Goal: Transaction & Acquisition: Download file/media

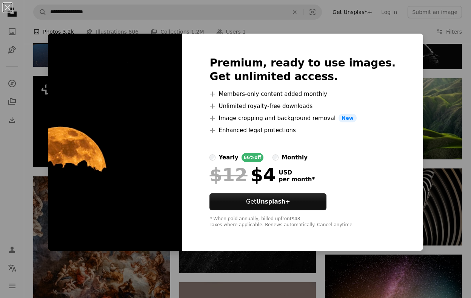
scroll to position [2246, 0]
click at [9, 9] on button "An X shape" at bounding box center [7, 7] width 9 height 9
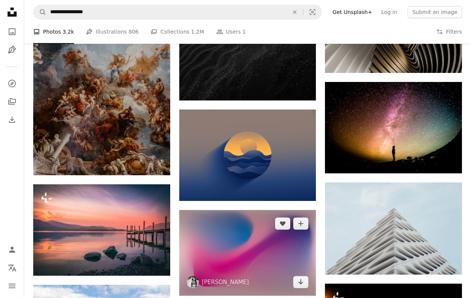
scroll to position [2429, 0]
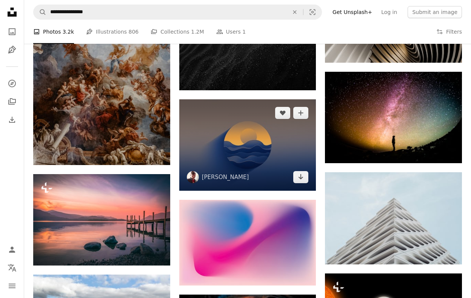
click at [241, 156] on img at bounding box center [247, 144] width 137 height 91
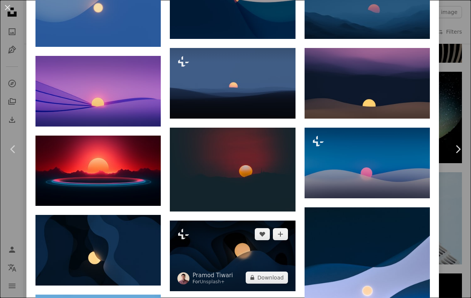
scroll to position [556, 0]
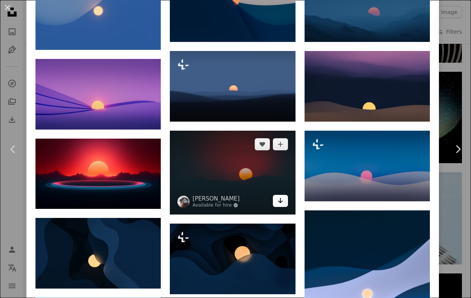
click at [284, 205] on icon "Arrow pointing down" at bounding box center [280, 200] width 6 height 9
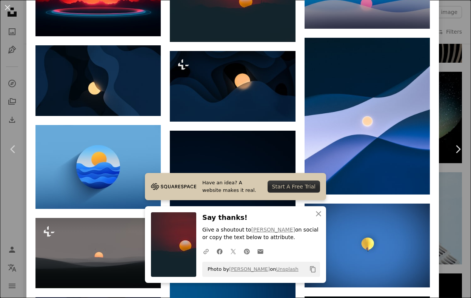
scroll to position [742, 0]
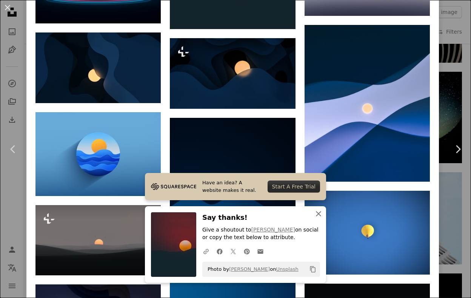
click at [318, 213] on icon "An X shape" at bounding box center [318, 213] width 9 height 9
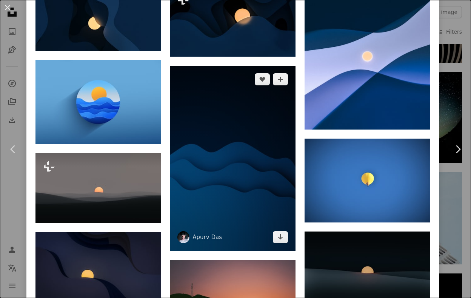
scroll to position [755, 0]
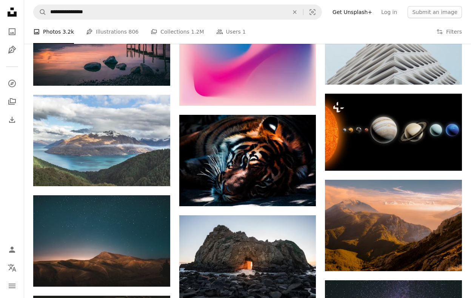
scroll to position [2625, 0]
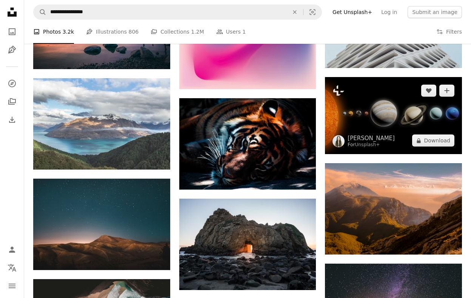
click at [373, 136] on img at bounding box center [393, 115] width 137 height 77
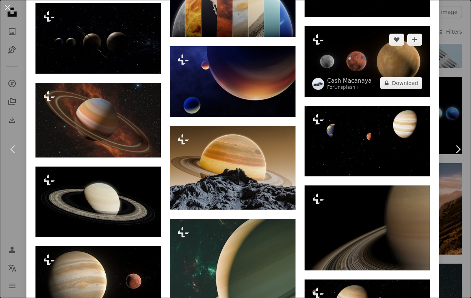
scroll to position [1272, 0]
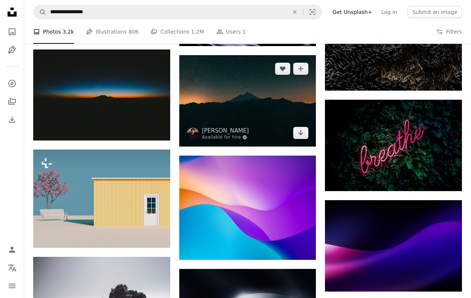
scroll to position [2962, 0]
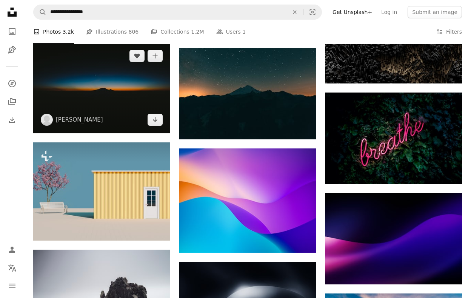
click at [131, 109] on img at bounding box center [101, 87] width 137 height 91
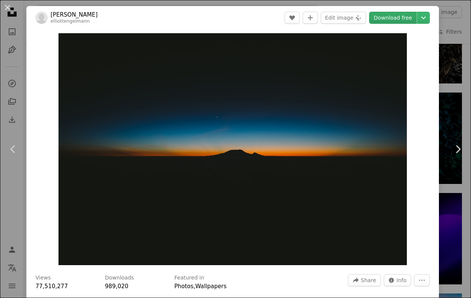
click at [412, 20] on link "Download free" at bounding box center [393, 18] width 48 height 12
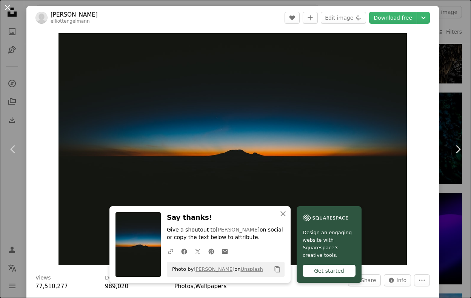
click at [8, 7] on button "An X shape" at bounding box center [7, 7] width 9 height 9
